Goal: Find specific page/section: Find specific page/section

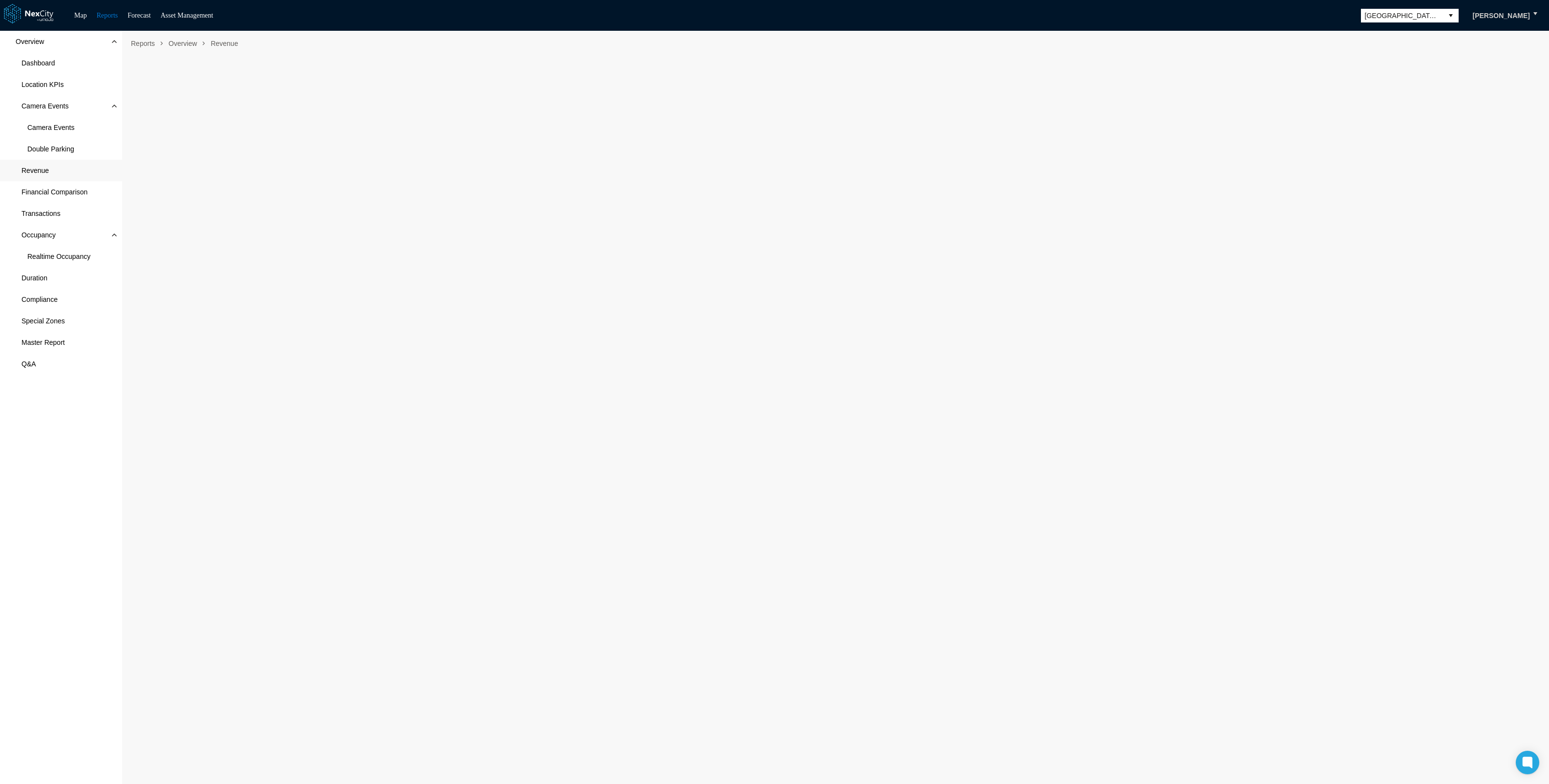
scroll to position [6, 0]
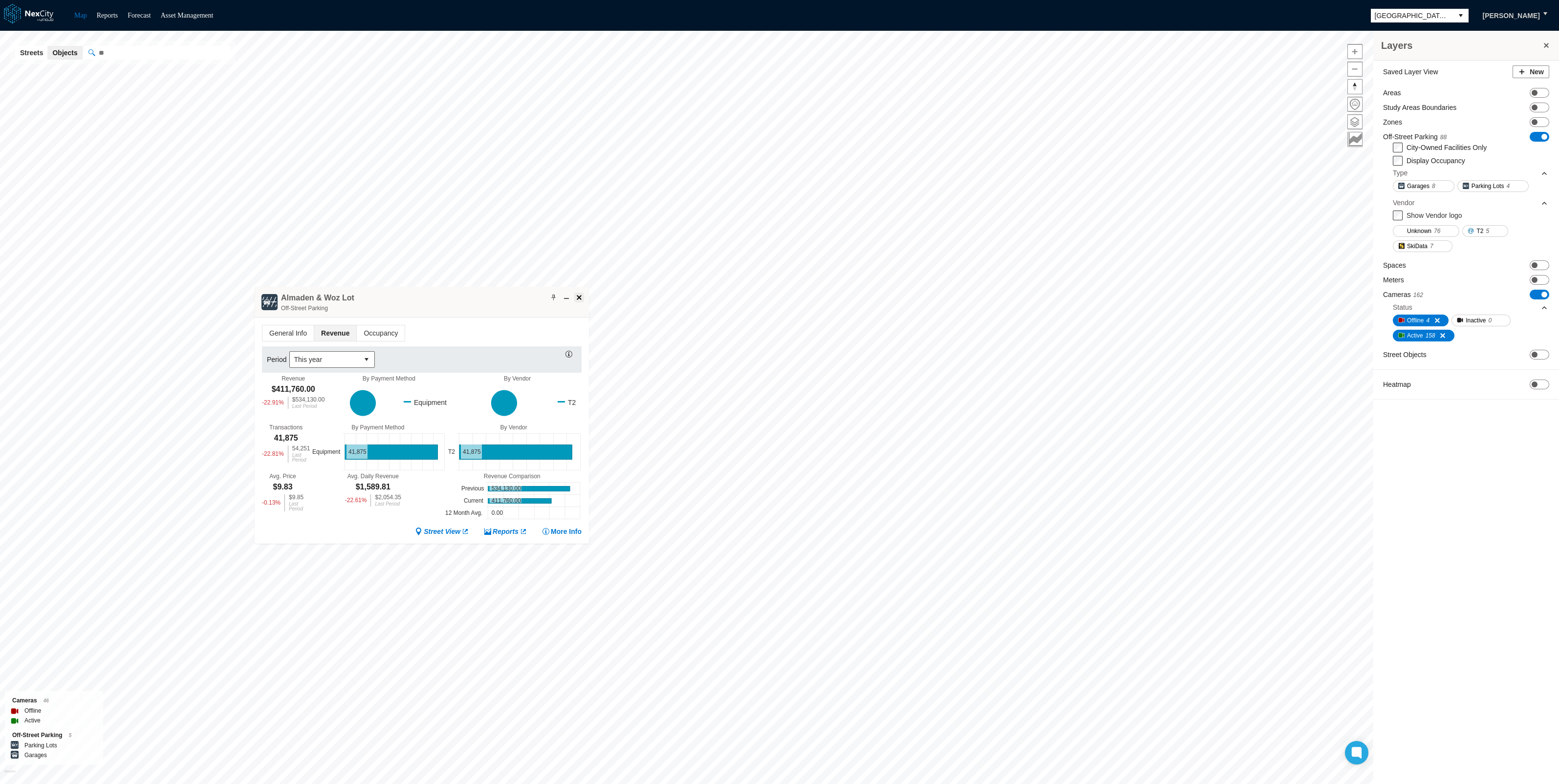
click at [575, 295] on span at bounding box center [579, 297] width 8 height 8
